Goal: Contribute content: Add original content to the website for others to see

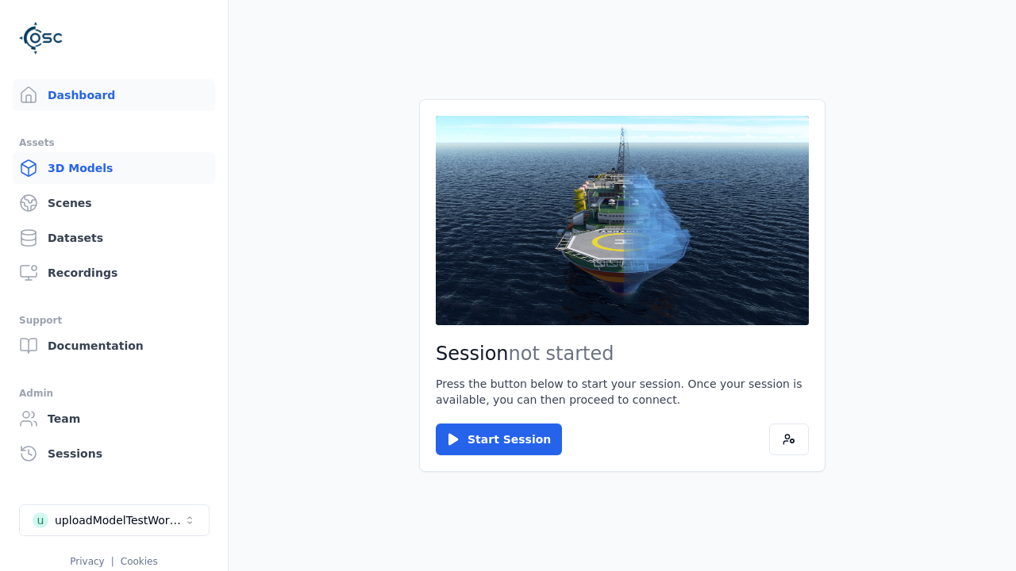
click at [113, 168] on link "3D Models" at bounding box center [114, 168] width 202 height 32
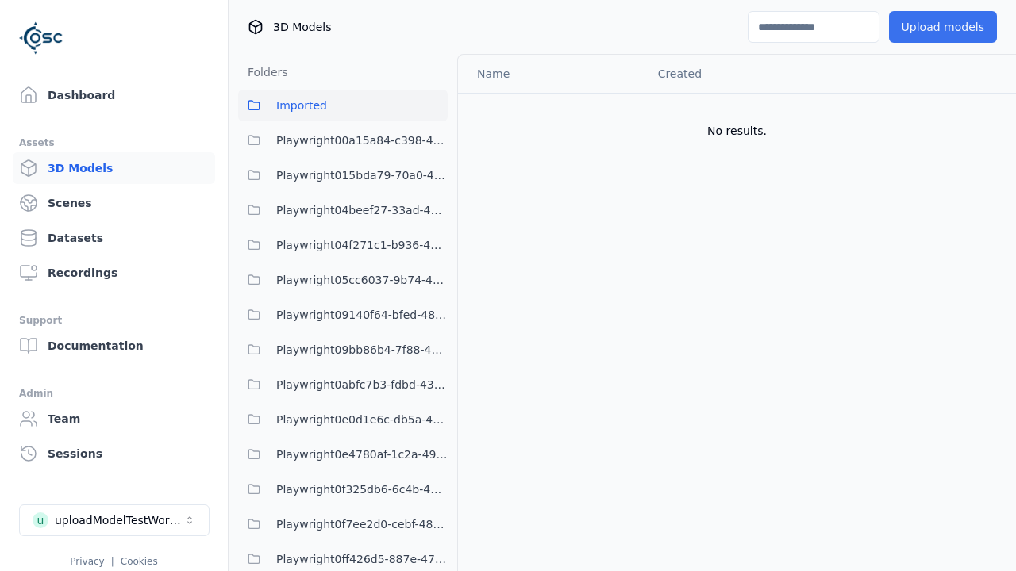
click at [942, 27] on button "Upload models" at bounding box center [943, 27] width 108 height 32
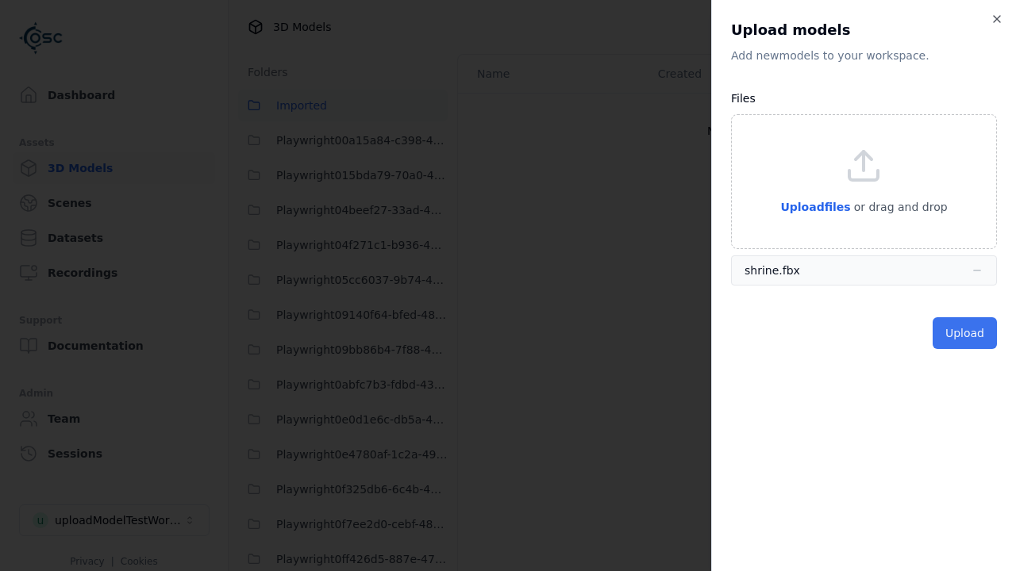
click at [964, 333] on button "Upload" at bounding box center [964, 333] width 64 height 32
